Goal: Check status

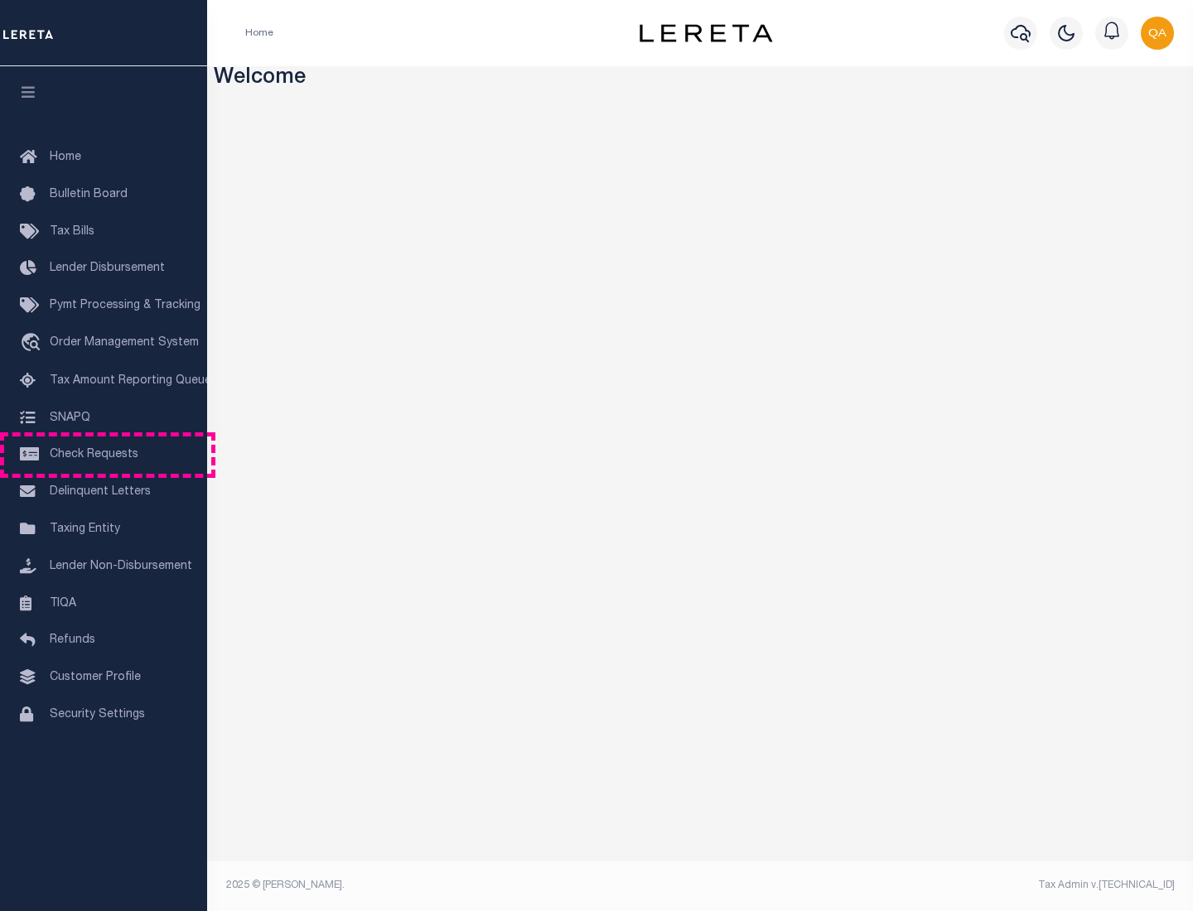
click at [104, 455] on span "Check Requests" at bounding box center [94, 455] width 89 height 12
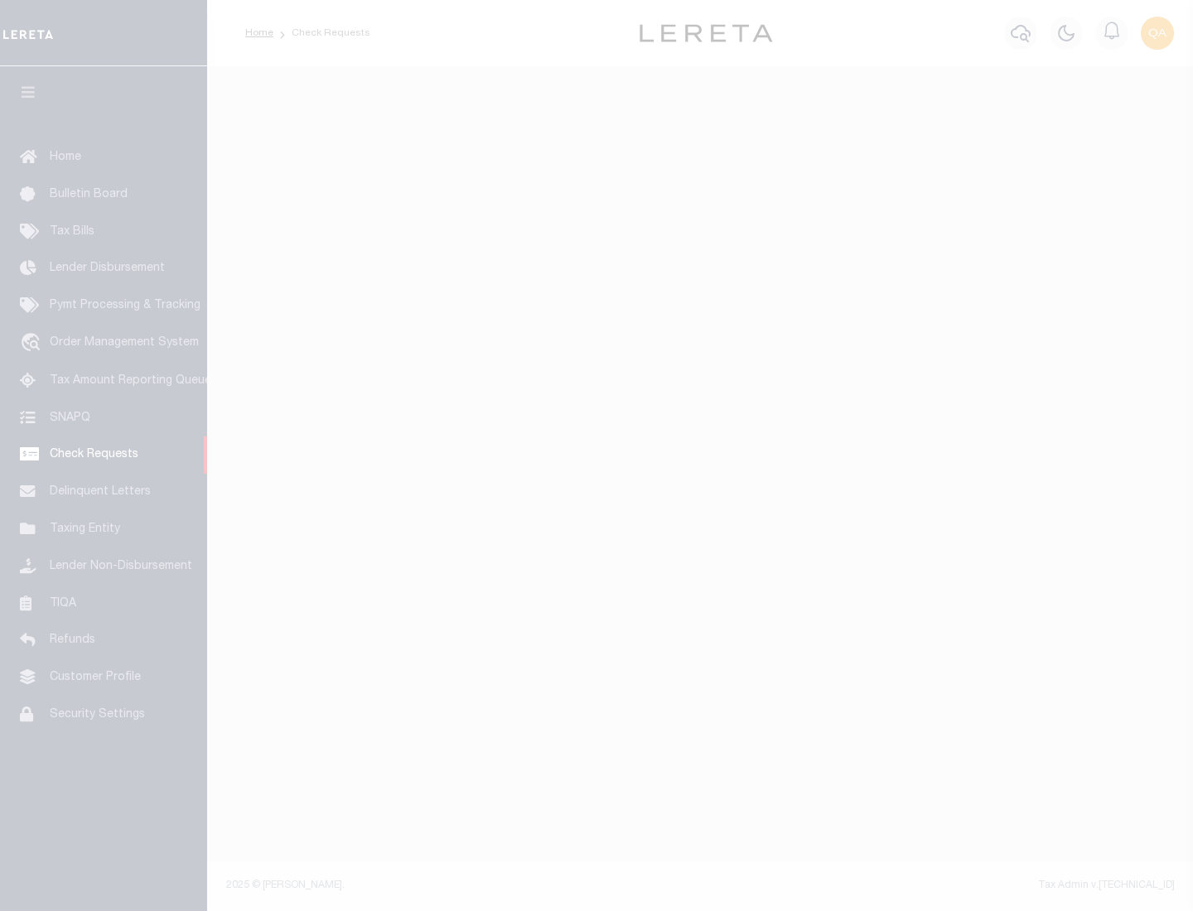
select select "50"
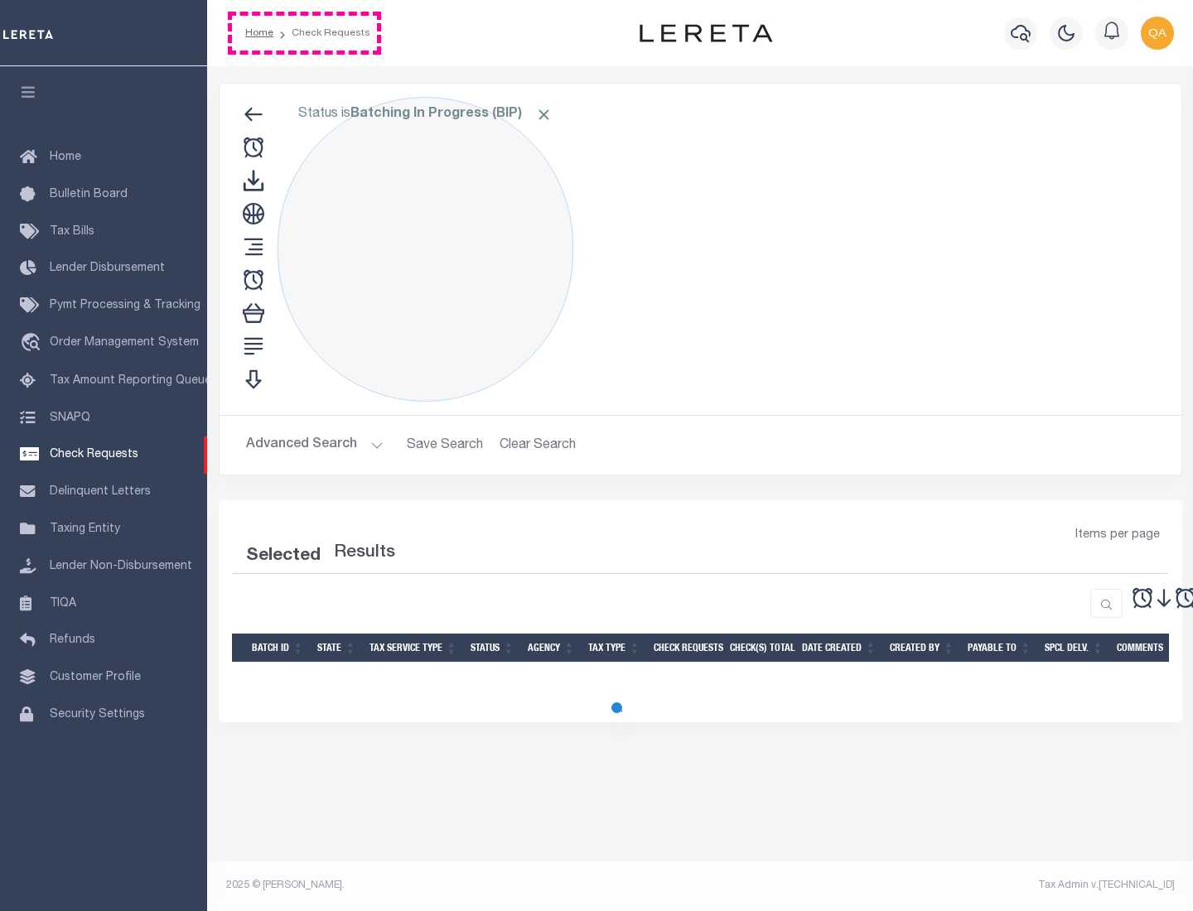
select select "50"
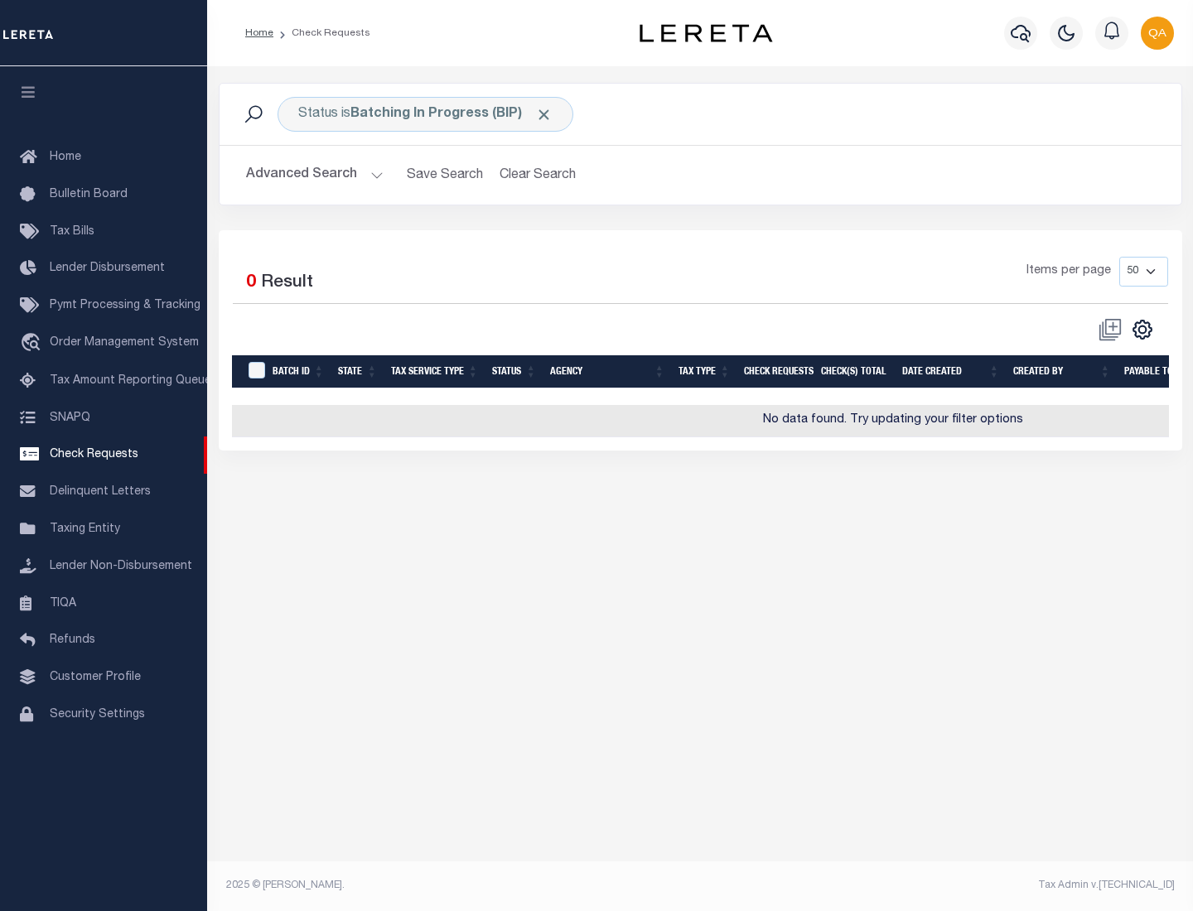
click at [544, 114] on span "Click to Remove" at bounding box center [543, 114] width 17 height 17
